Goal: Task Accomplishment & Management: Manage account settings

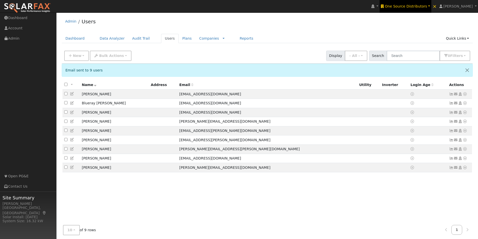
click at [409, 4] on span "One Source Distributors" at bounding box center [406, 6] width 42 height 4
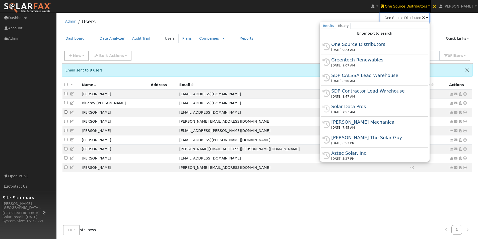
scroll to position [0, 1]
drag, startPoint x: 349, startPoint y: 106, endPoint x: 284, endPoint y: 58, distance: 81.0
click at [348, 107] on div "Solar Data Pros" at bounding box center [376, 106] width 91 height 7
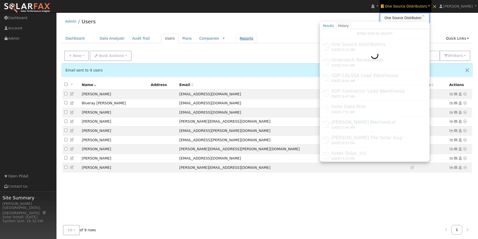
type input "Solar Data Pros"
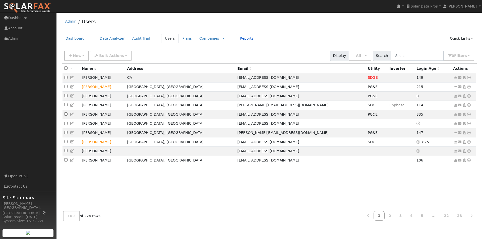
click at [236, 39] on link "Reports" at bounding box center [246, 38] width 21 height 9
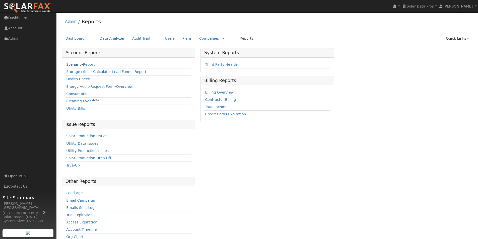
drag, startPoint x: 69, startPoint y: 65, endPoint x: 73, endPoint y: 64, distance: 3.5
click at [70, 64] on link "Scenario" at bounding box center [73, 64] width 15 height 4
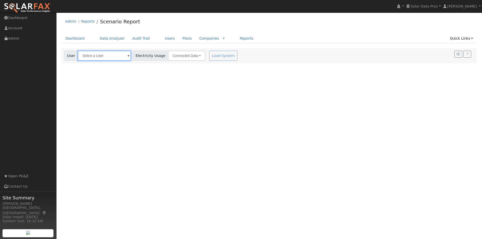
click at [113, 56] on input "text" at bounding box center [104, 56] width 53 height 10
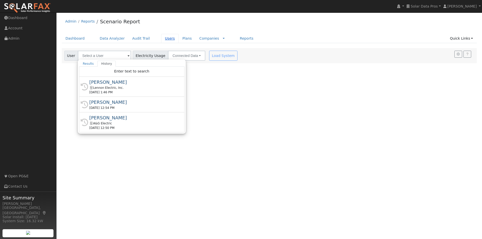
click at [161, 39] on link "Users" at bounding box center [170, 38] width 18 height 9
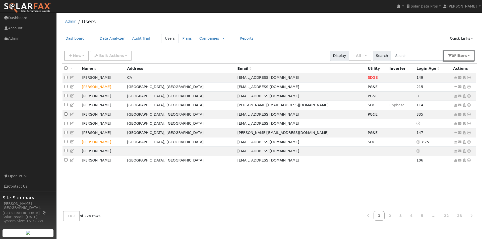
click at [470, 57] on button "0 Filter s" at bounding box center [458, 56] width 31 height 10
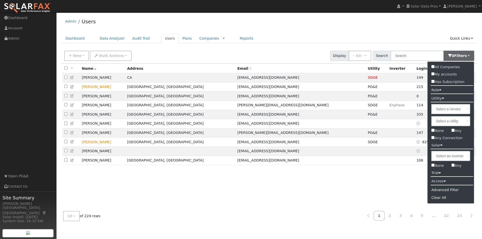
click at [433, 165] on input "None" at bounding box center [432, 165] width 3 height 3
checkbox input "true"
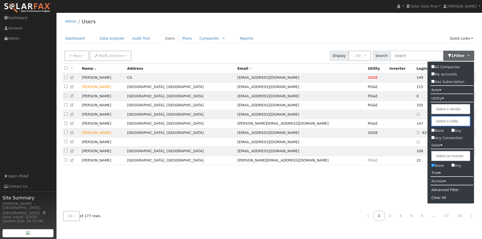
click at [465, 121] on input "text" at bounding box center [450, 121] width 39 height 10
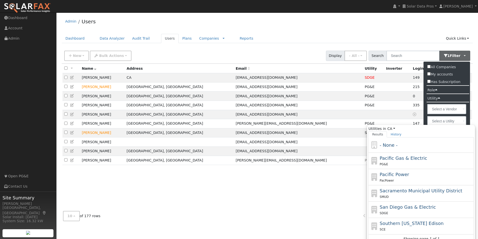
click at [406, 24] on div "Admin Users" at bounding box center [267, 22] width 411 height 15
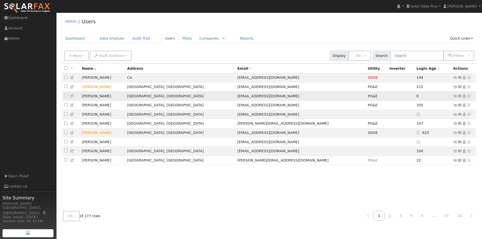
click at [454, 96] on icon at bounding box center [455, 96] width 5 height 4
